Goal: Information Seeking & Learning: Find specific page/section

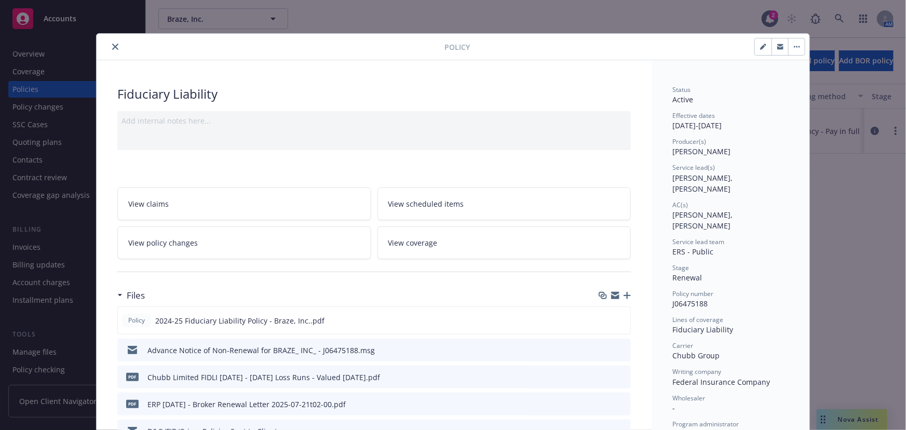
click at [117, 44] on button "close" at bounding box center [115, 47] width 12 height 12
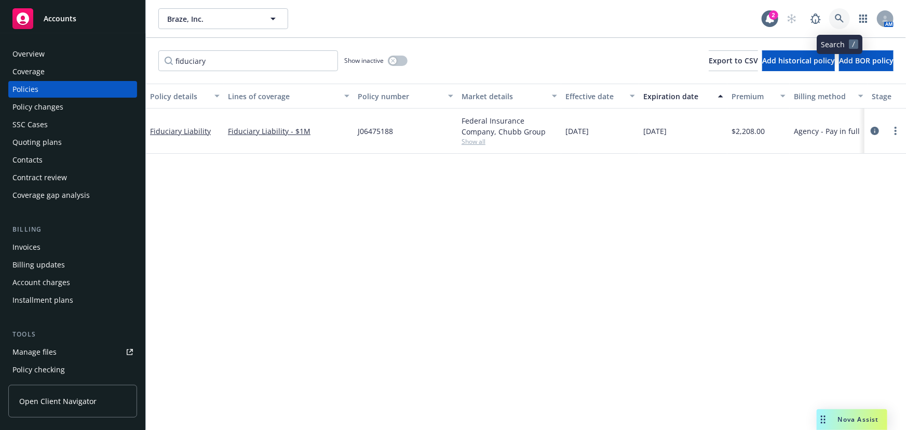
click at [835, 20] on icon at bounding box center [839, 18] width 9 height 9
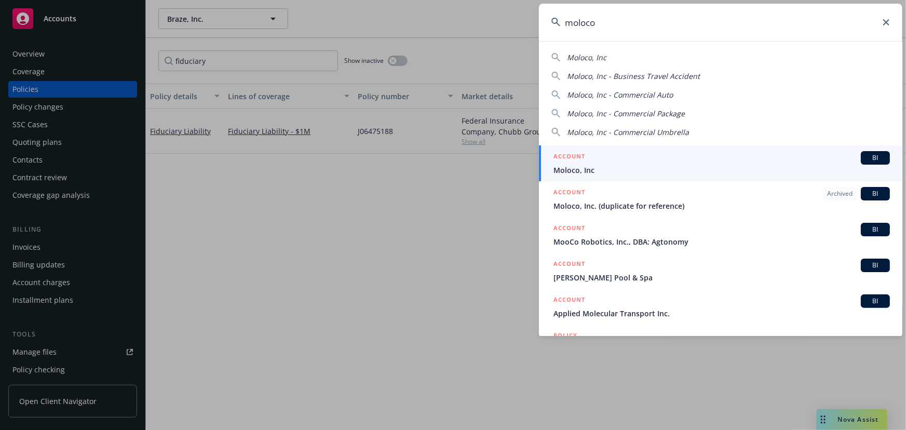
type input "moloco"
click at [670, 152] on div "ACCOUNT BI" at bounding box center [722, 158] width 337 height 14
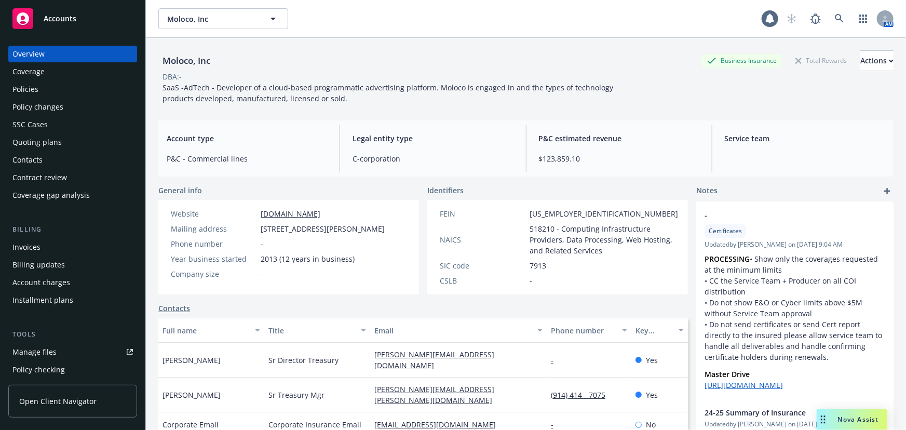
click at [62, 88] on div "Policies" at bounding box center [72, 89] width 120 height 17
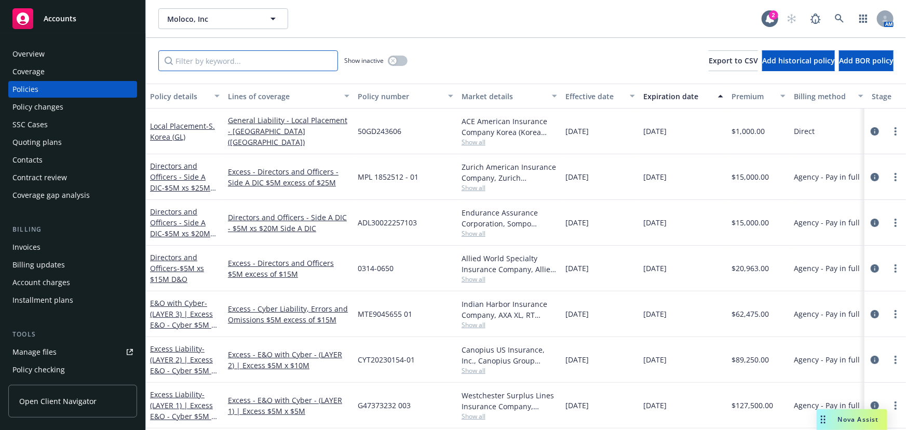
click at [252, 57] on input "Filter by keyword..." at bounding box center [248, 60] width 180 height 21
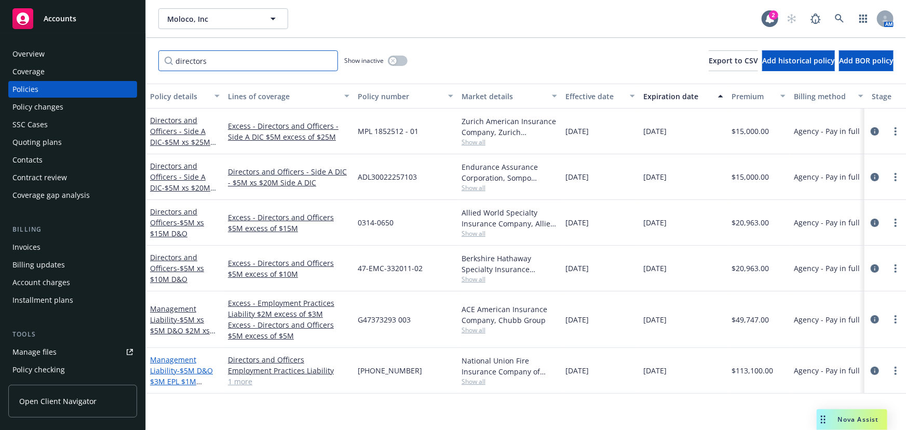
type input "directors"
click at [184, 373] on span "- $5M D&O $3M EPL $1M Fiduciary" at bounding box center [181, 382] width 63 height 32
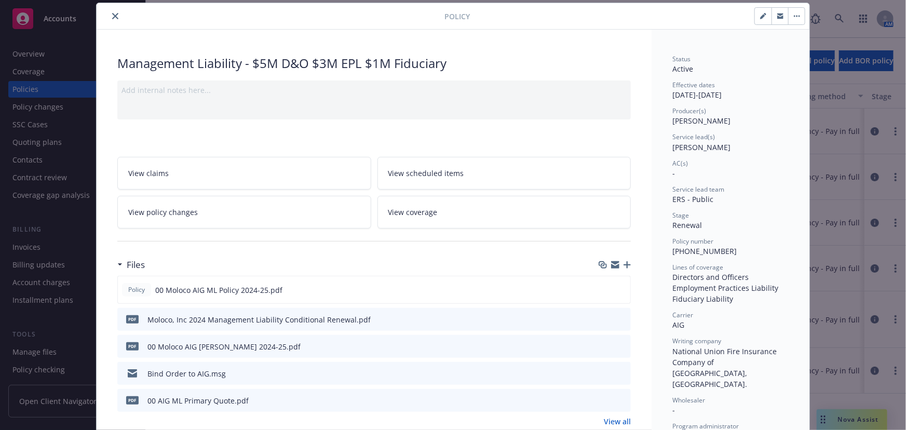
scroll to position [47, 0]
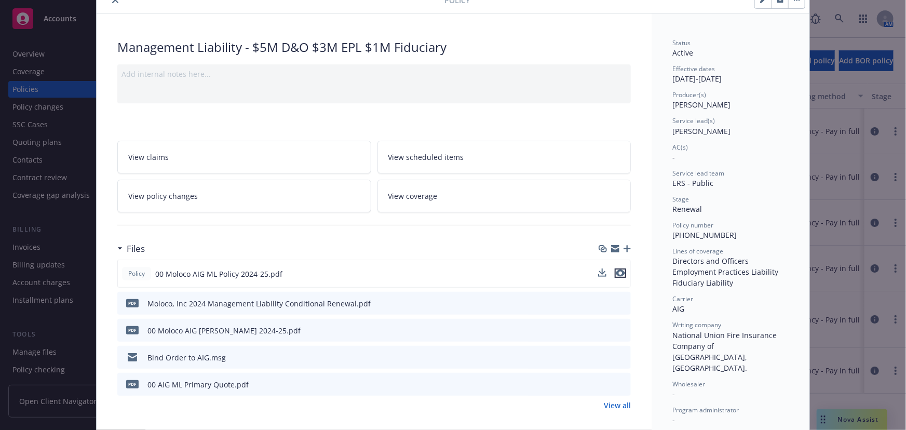
click at [620, 272] on icon "preview file" at bounding box center [620, 273] width 9 height 7
